Goal: Task Accomplishment & Management: Use online tool/utility

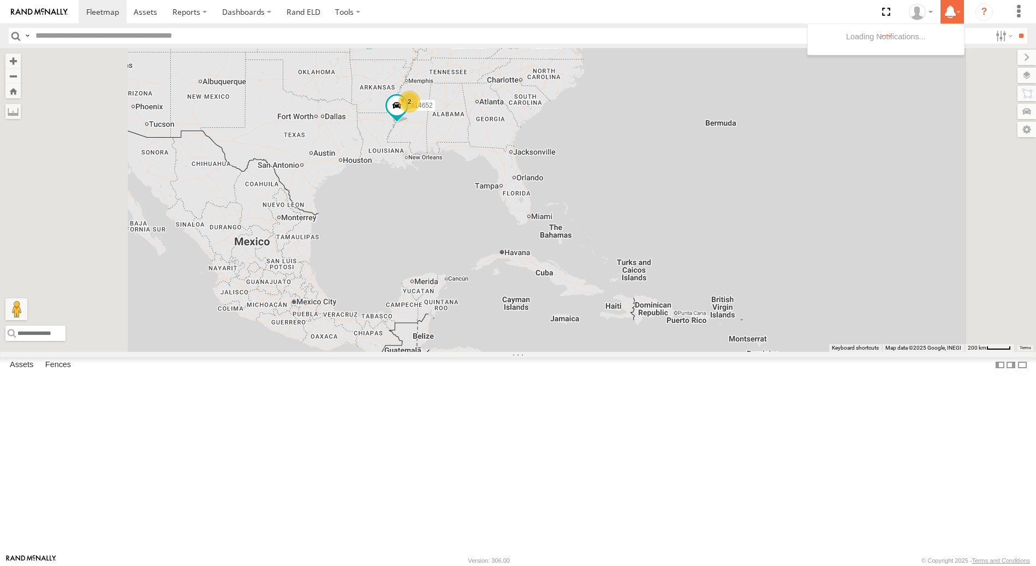
click at [953, 11] on icon at bounding box center [951, 12] width 20 height 14
click at [981, 11] on icon "?" at bounding box center [984, 11] width 17 height 17
click at [248, 17] on label "Dashboards" at bounding box center [247, 11] width 64 height 23
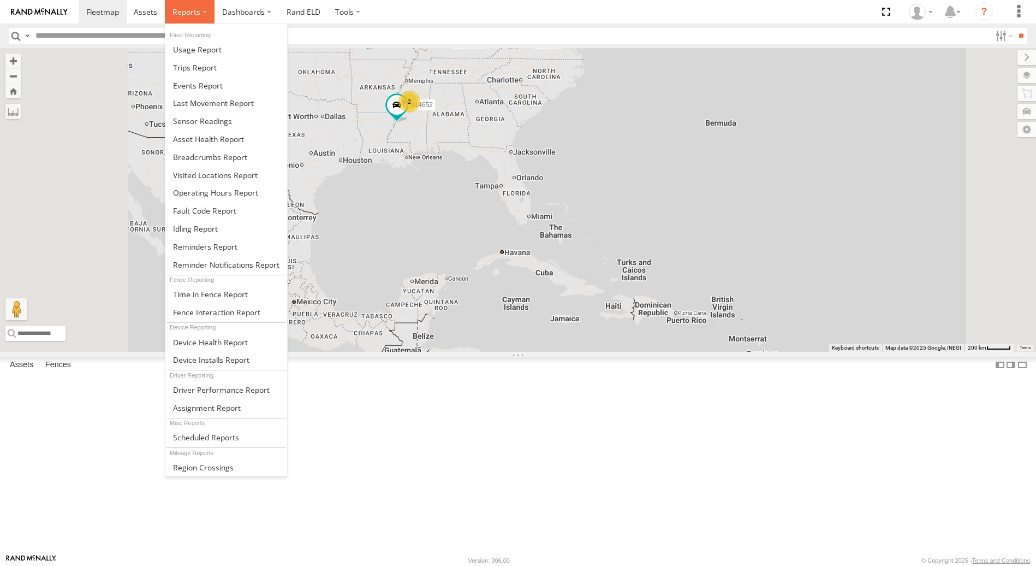
click at [185, 14] on span at bounding box center [187, 12] width 28 height 10
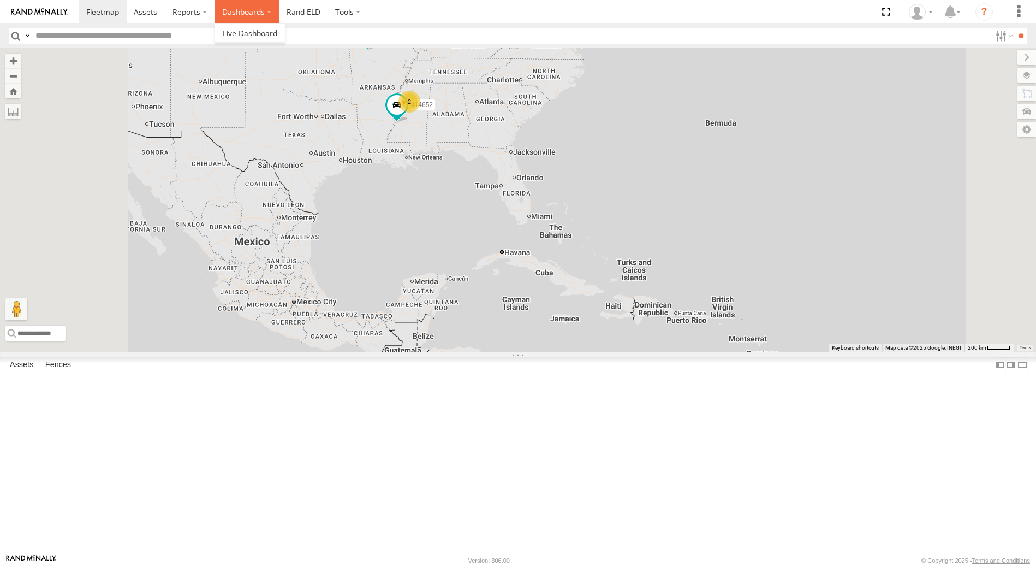
click at [261, 10] on label "Dashboards" at bounding box center [247, 11] width 64 height 23
click at [256, 32] on span at bounding box center [250, 33] width 55 height 10
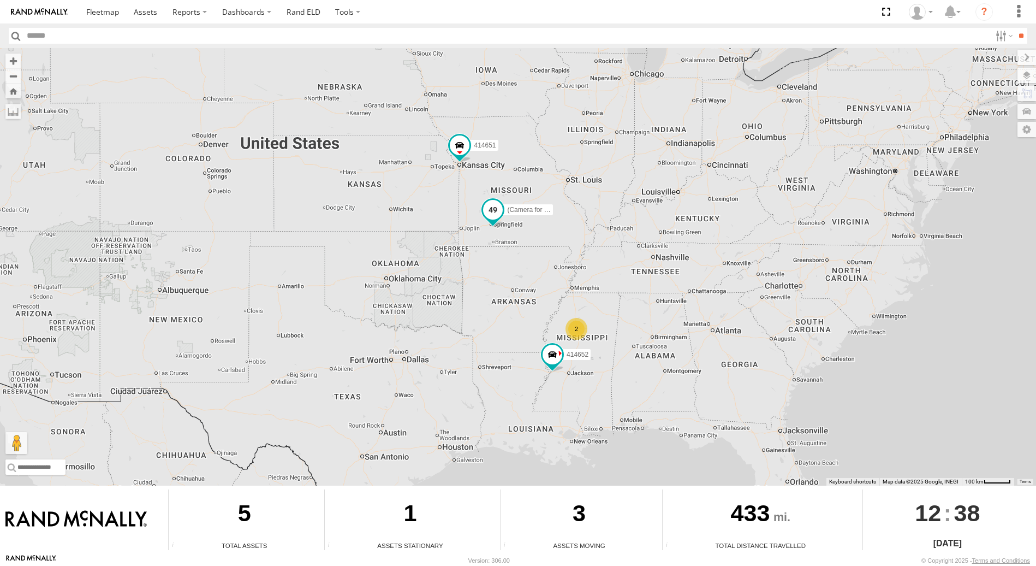
click at [490, 218] on span at bounding box center [493, 210] width 20 height 20
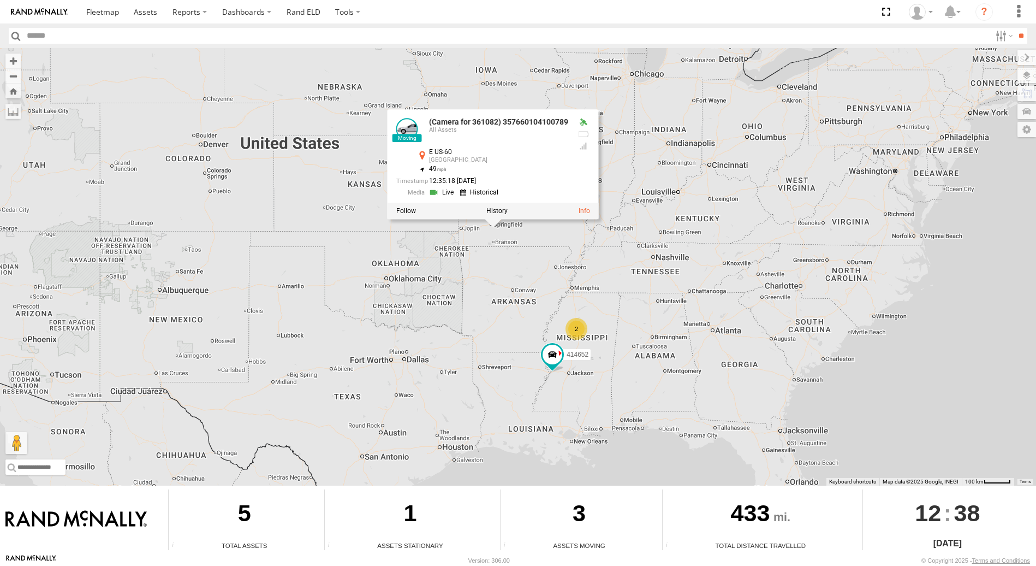
click at [434, 191] on link at bounding box center [443, 192] width 28 height 10
click at [356, 215] on div "2 414651 414652 (Camera for 361082) 357660104100789 (Camera for 361082) 3576601…" at bounding box center [518, 266] width 1036 height 437
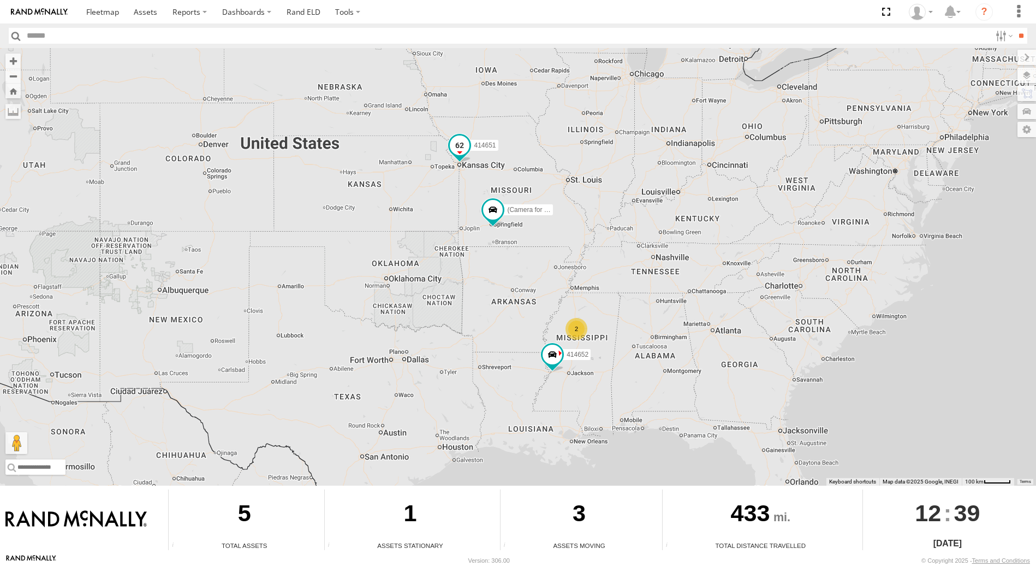
click at [459, 150] on span at bounding box center [460, 145] width 20 height 20
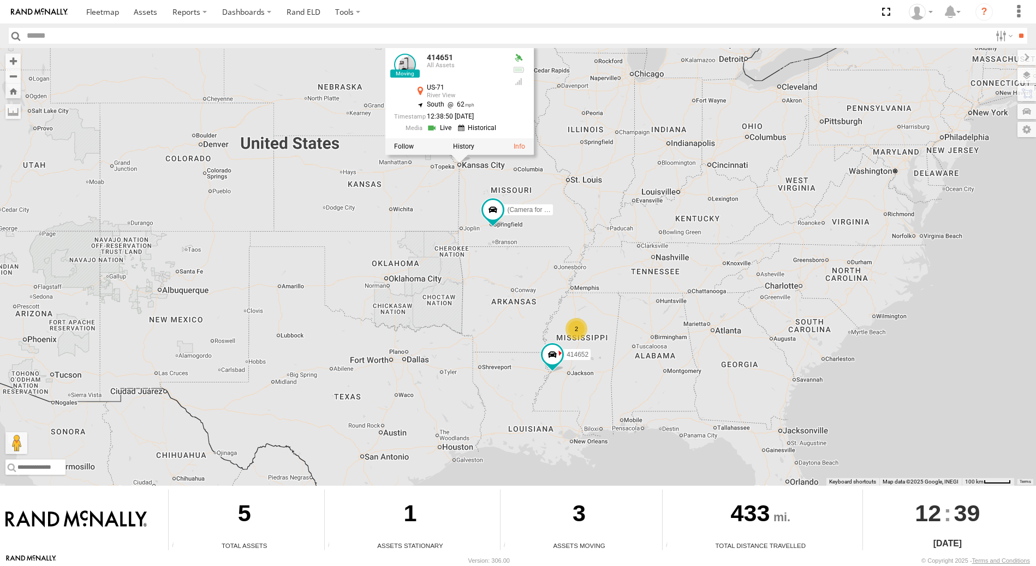
click at [431, 127] on link at bounding box center [441, 127] width 28 height 10
click at [553, 359] on span at bounding box center [553, 354] width 20 height 20
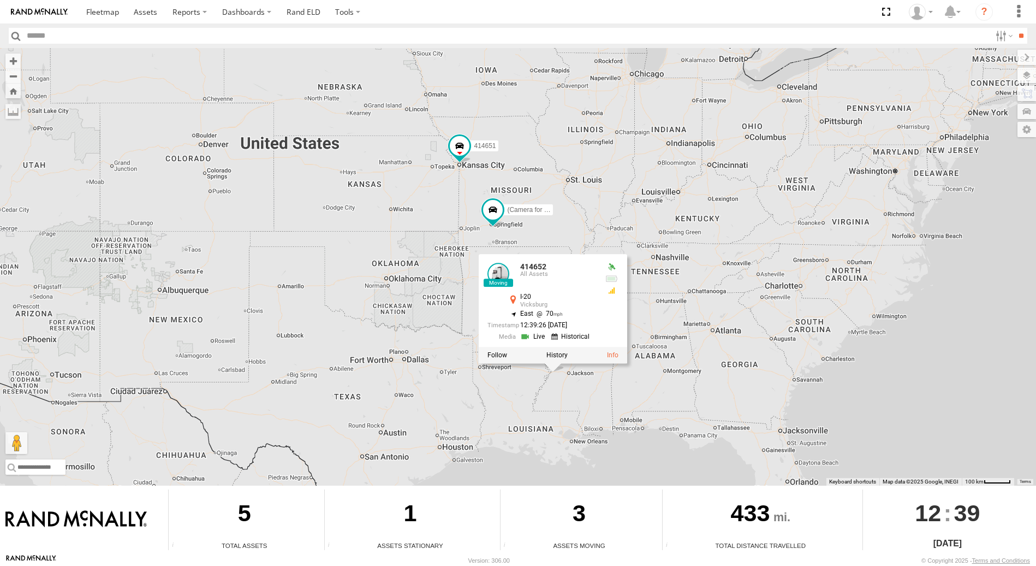
click at [526, 336] on link at bounding box center [534, 336] width 28 height 10
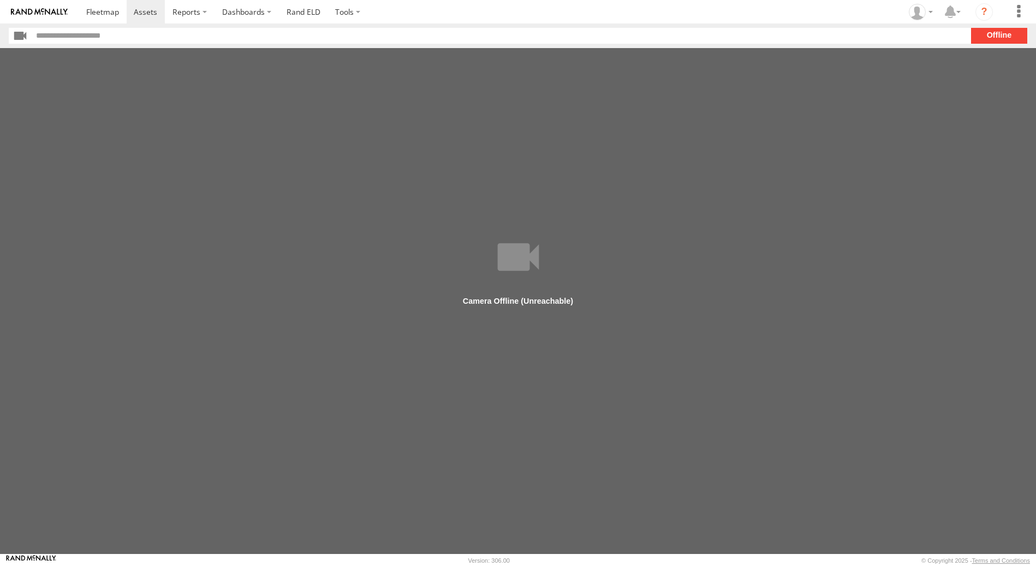
click at [747, 85] on main at bounding box center [518, 301] width 1036 height 506
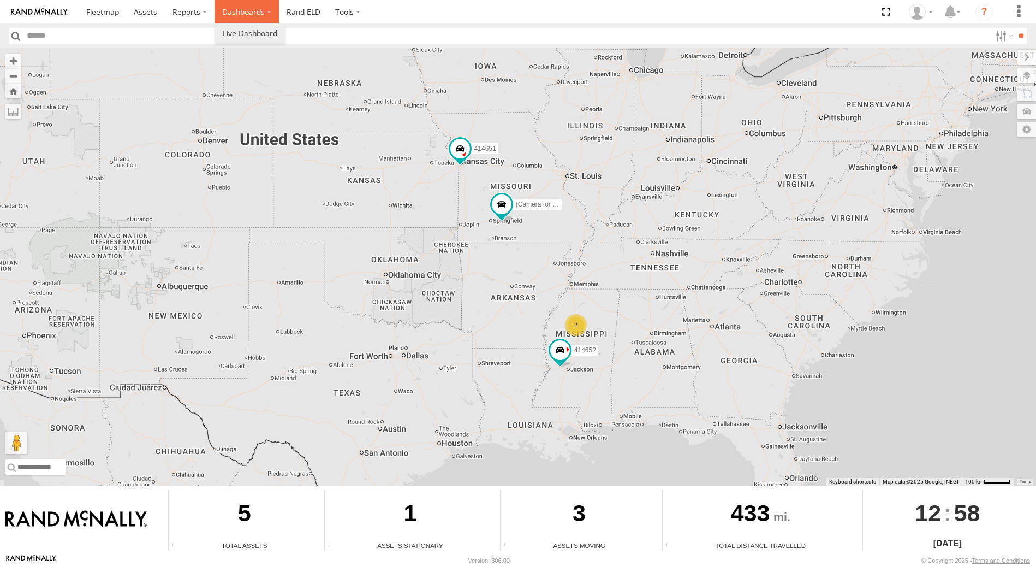
click at [236, 11] on label "Dashboards" at bounding box center [247, 11] width 64 height 23
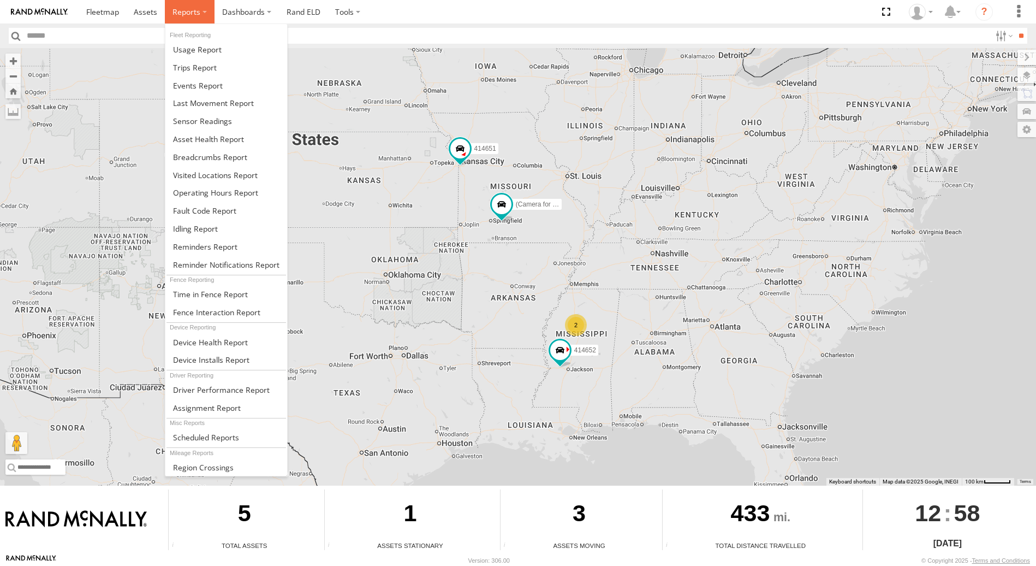
click at [203, 7] on label at bounding box center [190, 11] width 50 height 23
click at [215, 72] on span at bounding box center [195, 67] width 44 height 10
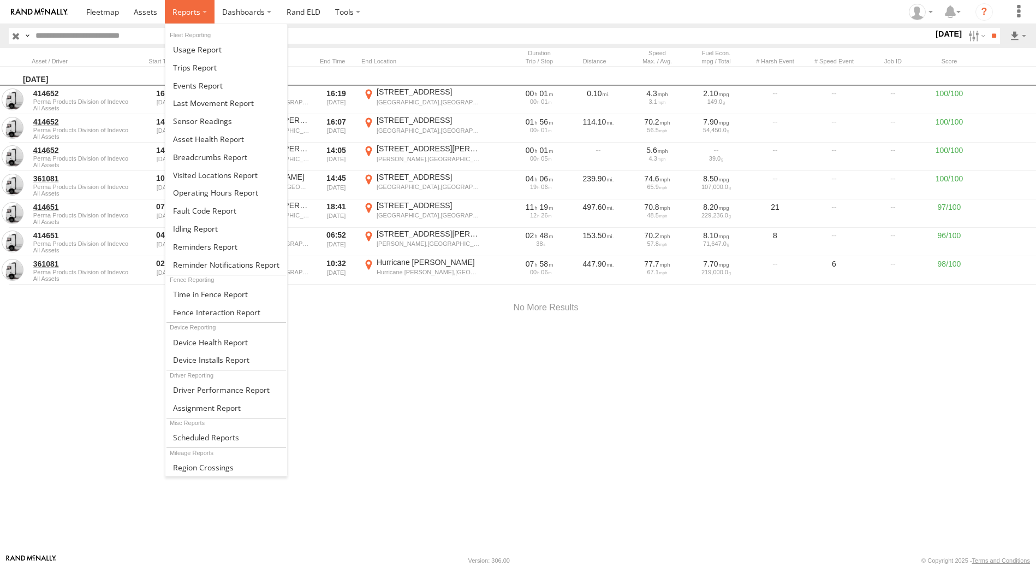
click at [202, 10] on label at bounding box center [190, 11] width 50 height 23
click at [221, 176] on span at bounding box center [215, 175] width 85 height 10
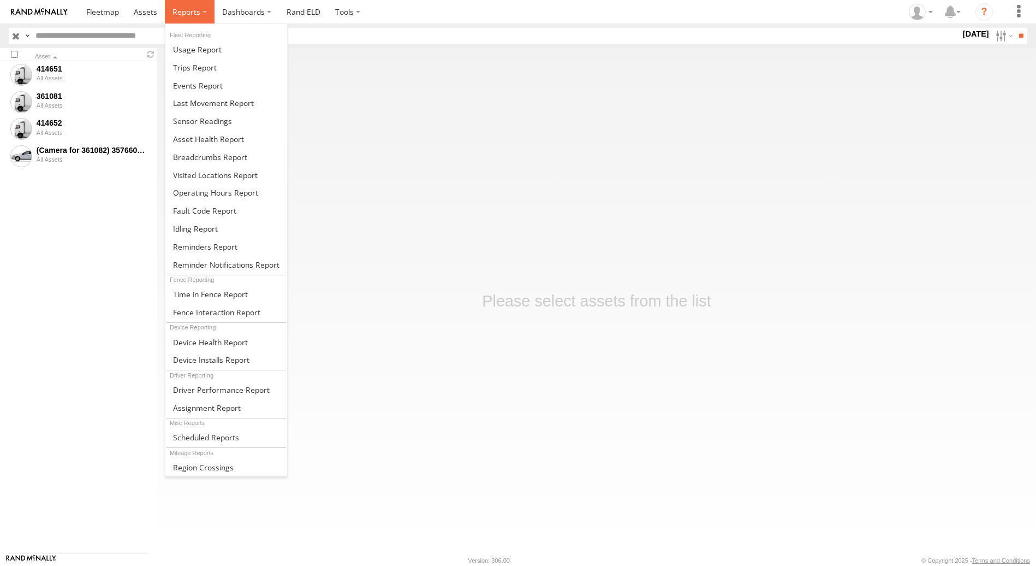
click at [201, 12] on label at bounding box center [190, 11] width 50 height 23
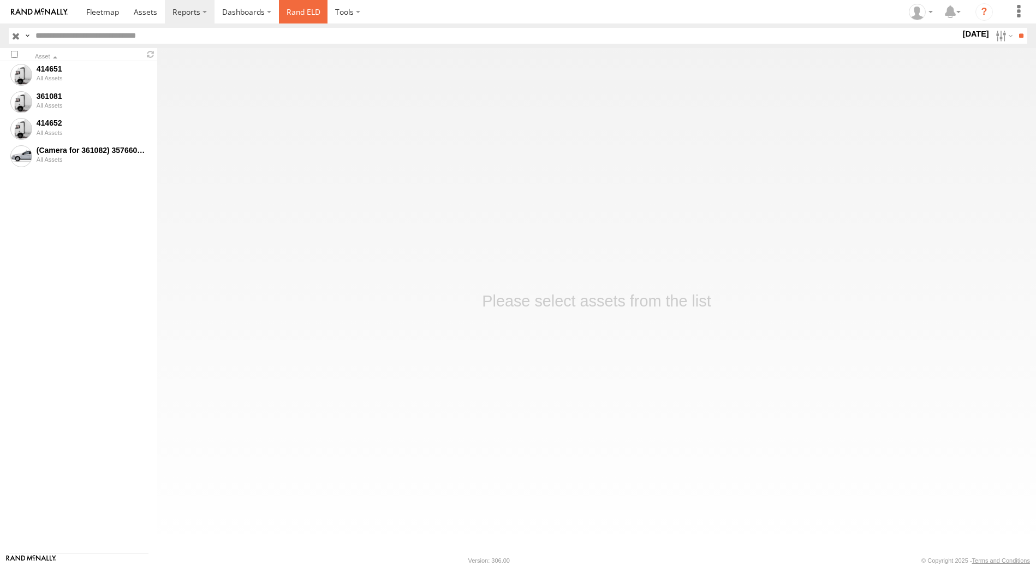
click at [301, 11] on link "Rand ELD" at bounding box center [303, 11] width 49 height 23
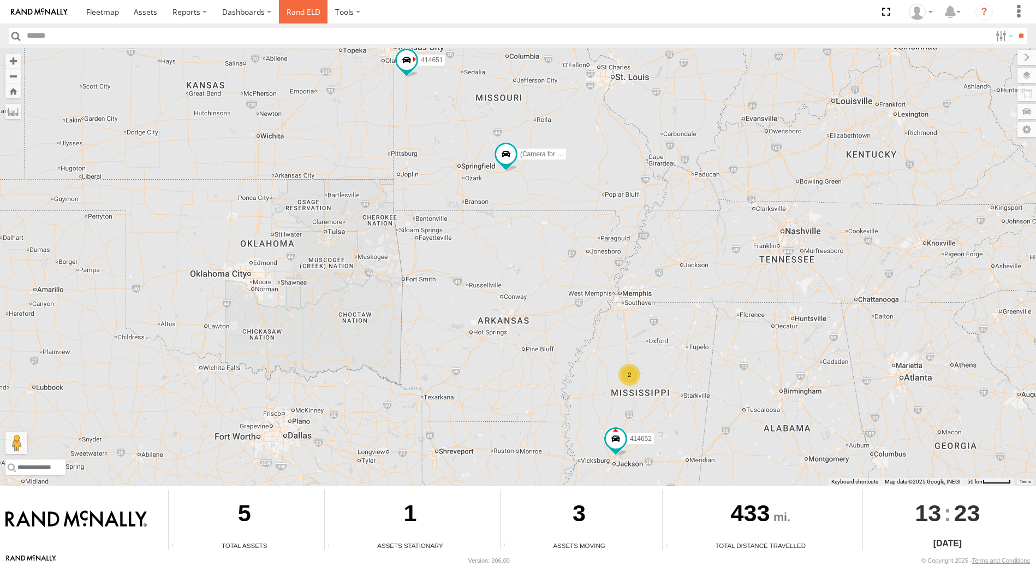
click at [315, 11] on link "Rand ELD" at bounding box center [303, 11] width 49 height 23
click at [981, 16] on icon "?" at bounding box center [984, 11] width 17 height 17
click at [512, 157] on span at bounding box center [507, 155] width 20 height 20
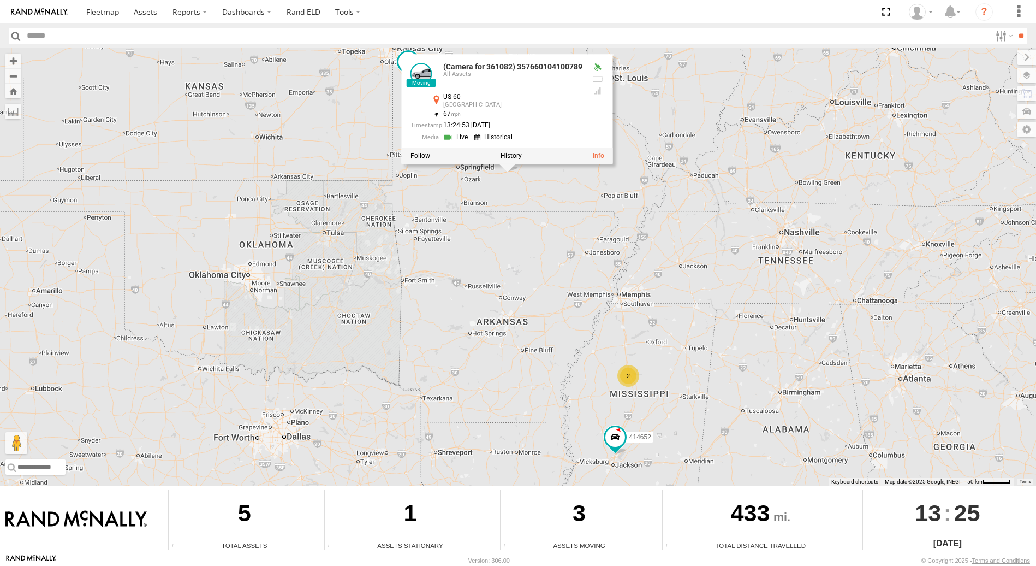
click at [422, 76] on link at bounding box center [422, 74] width 22 height 22
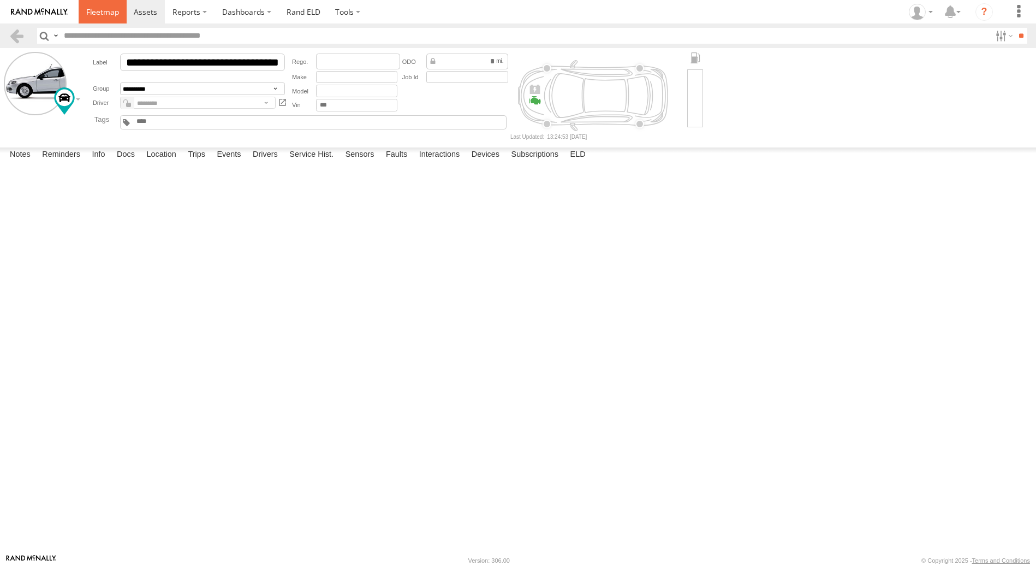
click at [104, 11] on span at bounding box center [102, 12] width 33 height 10
